Goal: Task Accomplishment & Management: Manage account settings

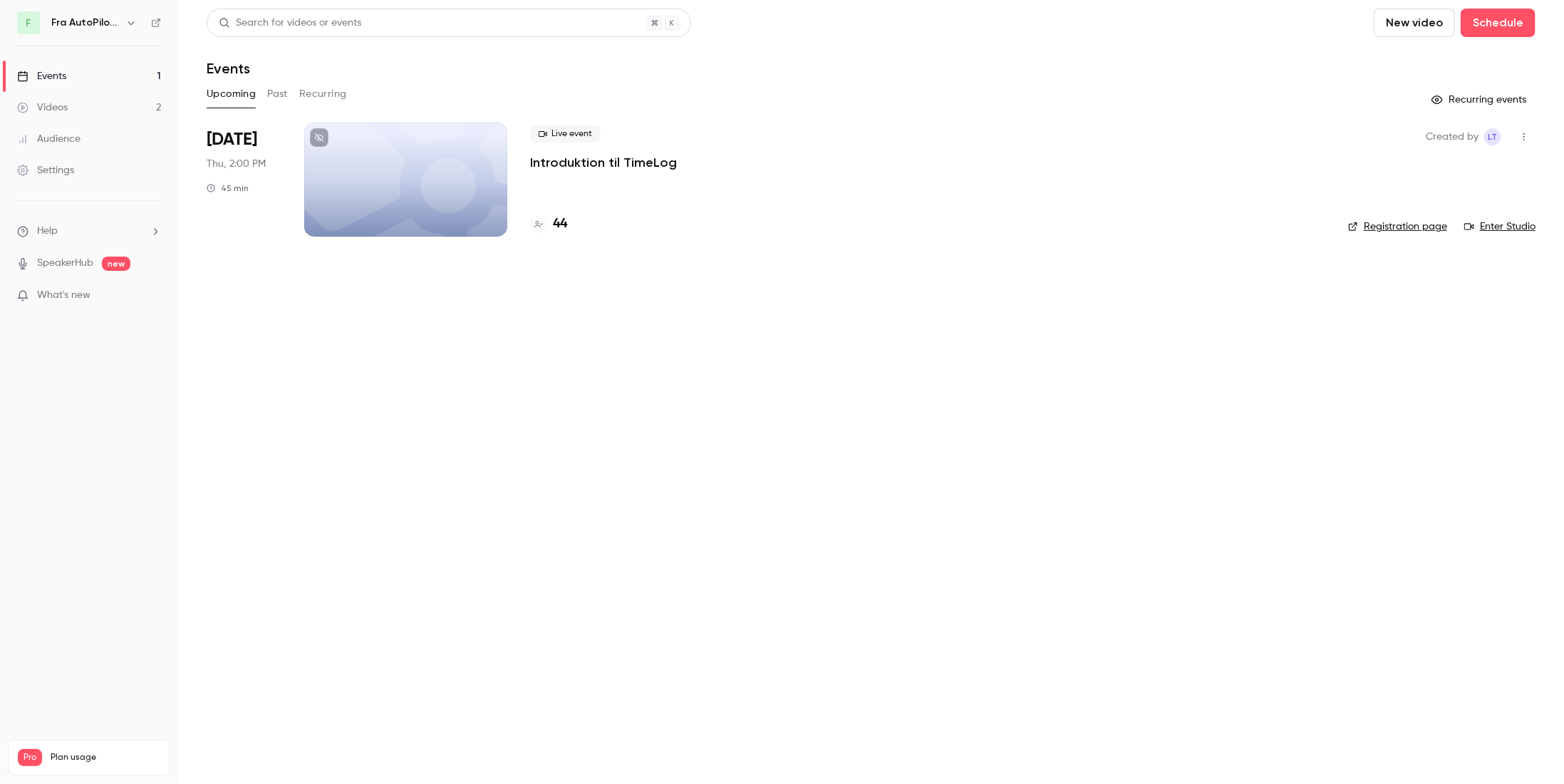
click at [622, 163] on p "Introduktion til TimeLog" at bounding box center [603, 163] width 147 height 17
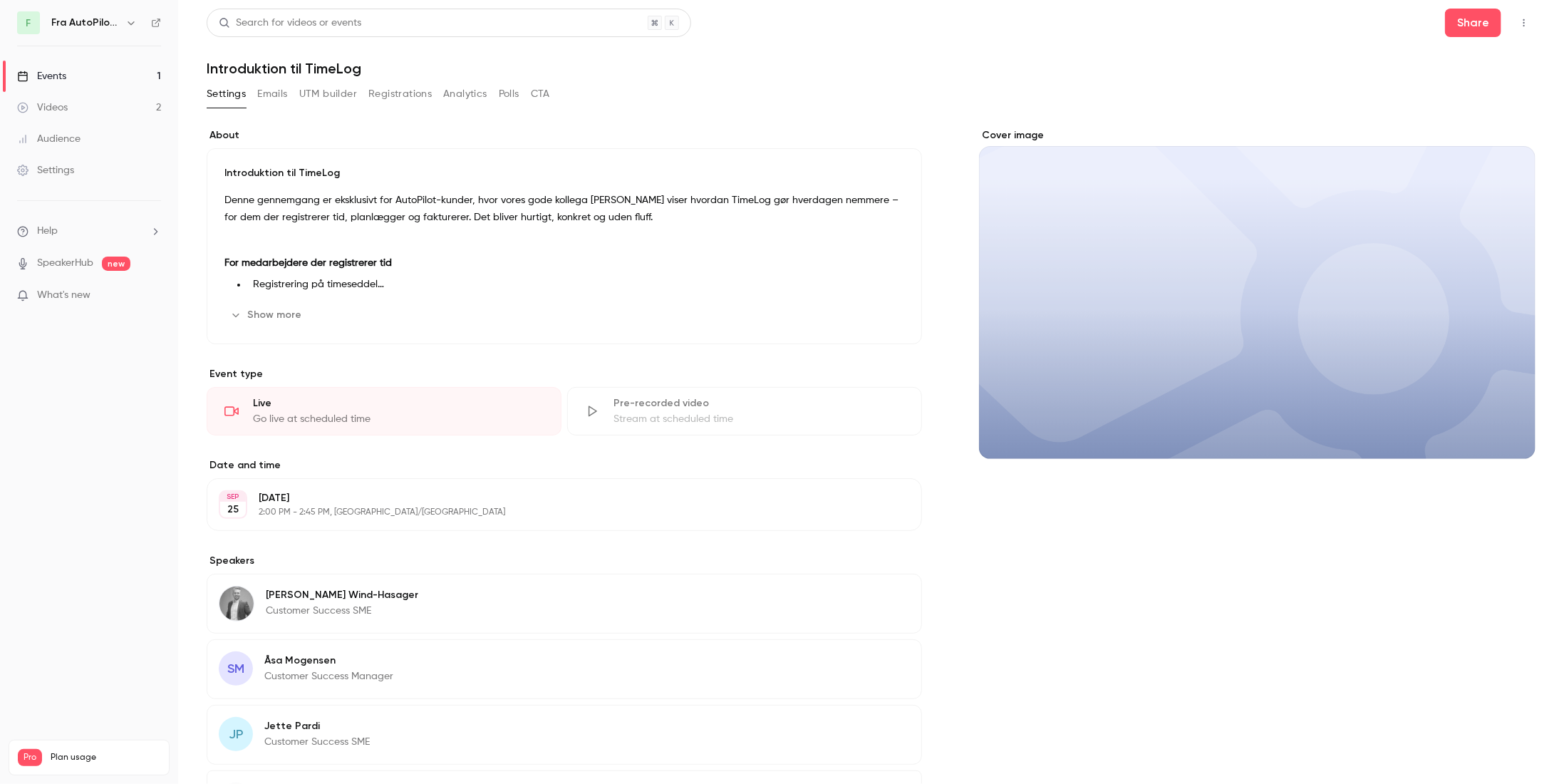
click at [403, 92] on button "Registrations" at bounding box center [400, 94] width 64 height 23
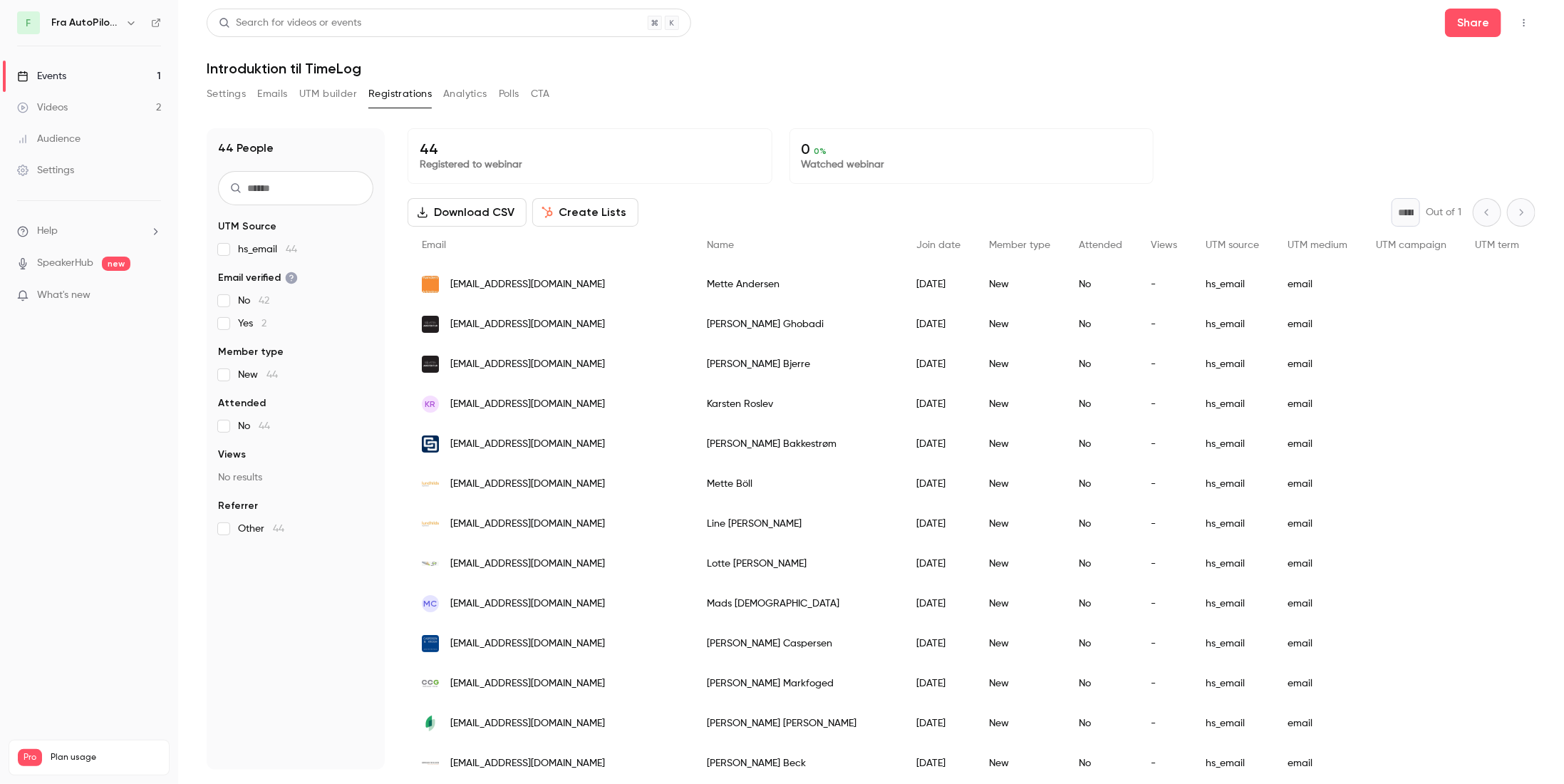
click at [236, 100] on button "Settings" at bounding box center [226, 94] width 39 height 23
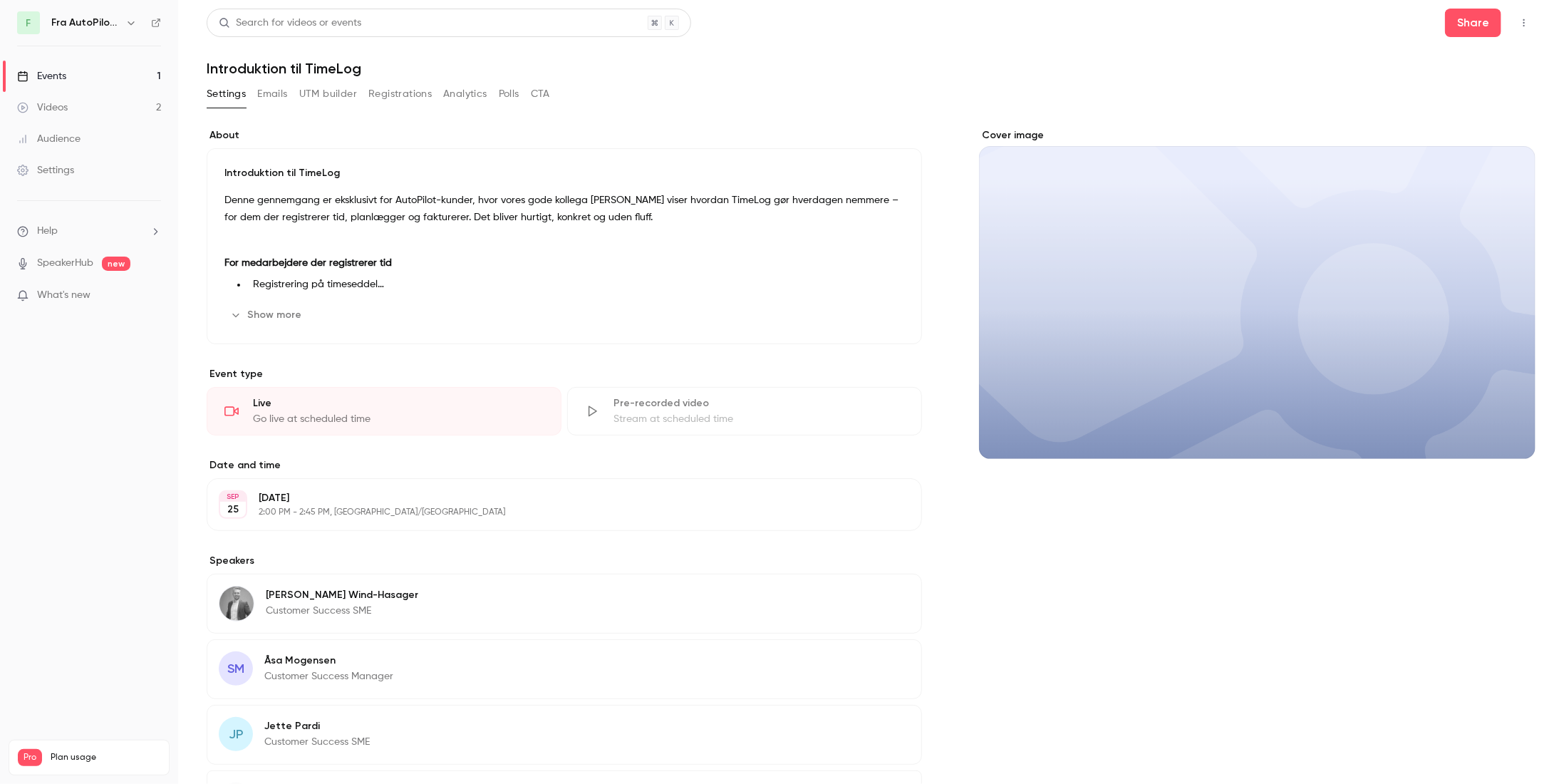
click at [1520, 24] on button "button" at bounding box center [1525, 23] width 23 height 23
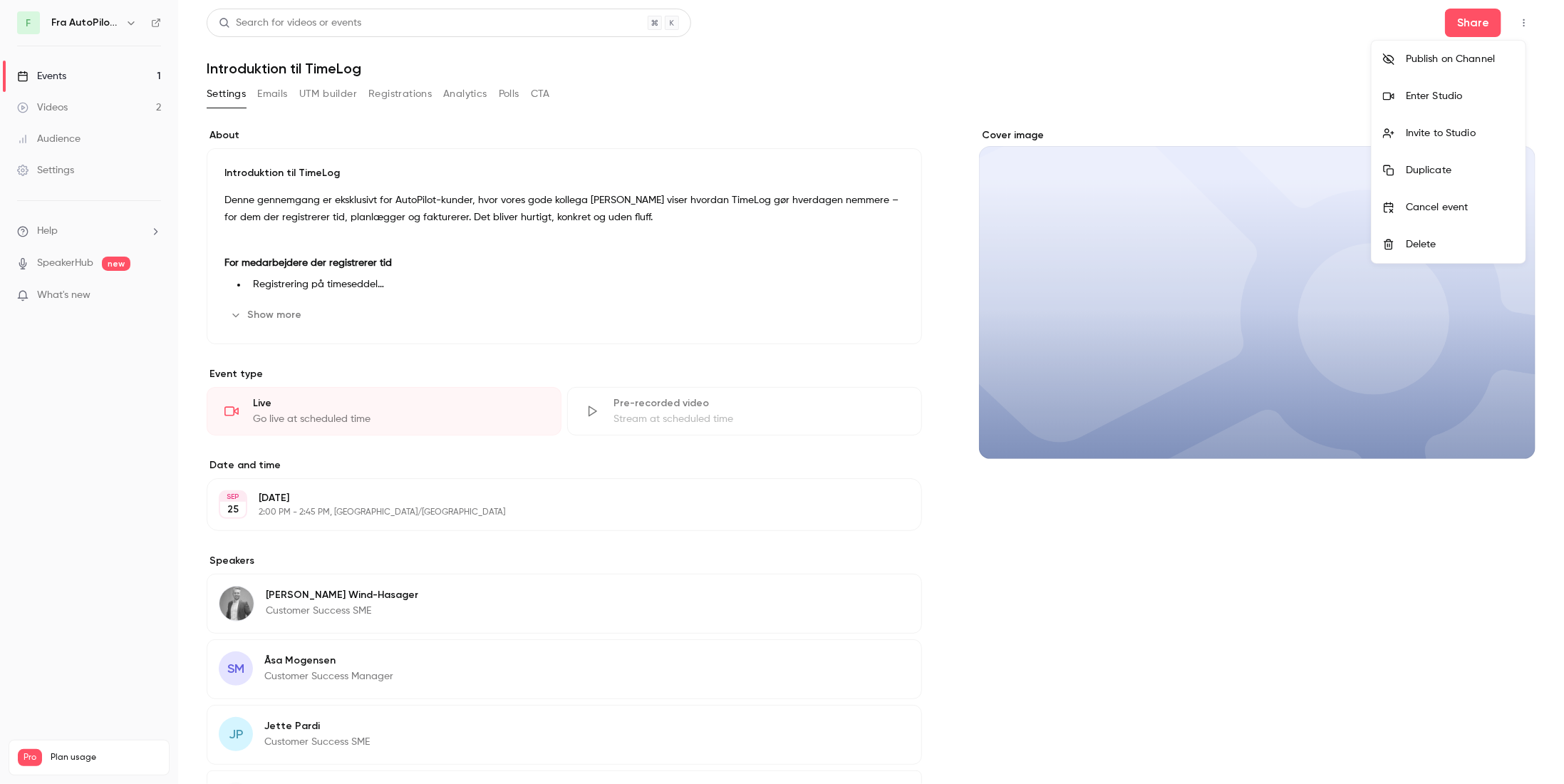
click at [1495, 92] on div "Enter Studio" at bounding box center [1459, 96] width 108 height 14
